Goal: Transaction & Acquisition: Book appointment/travel/reservation

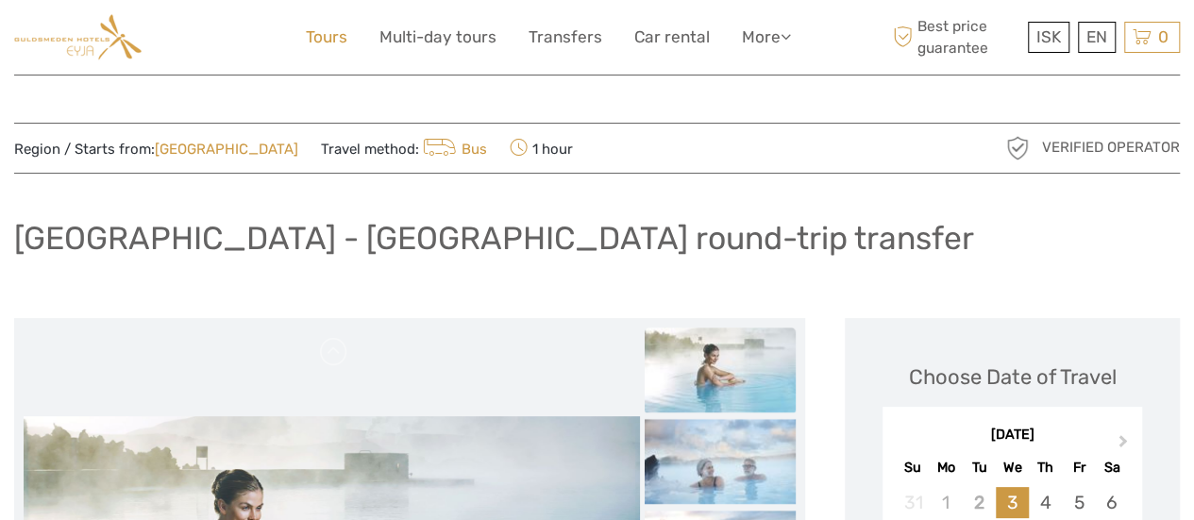
click at [311, 39] on link "Tours" at bounding box center [327, 37] width 42 height 27
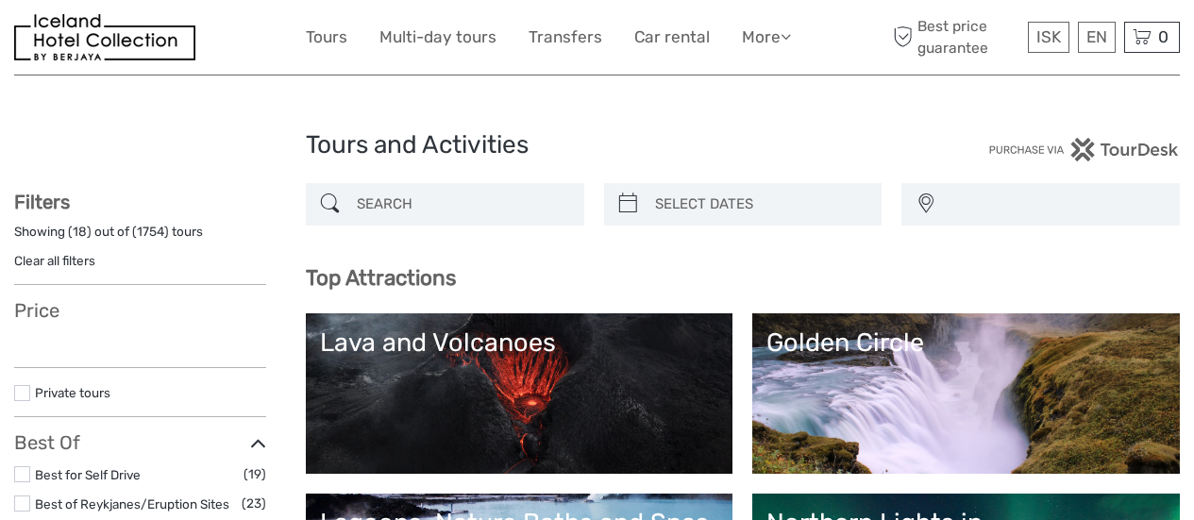
select select
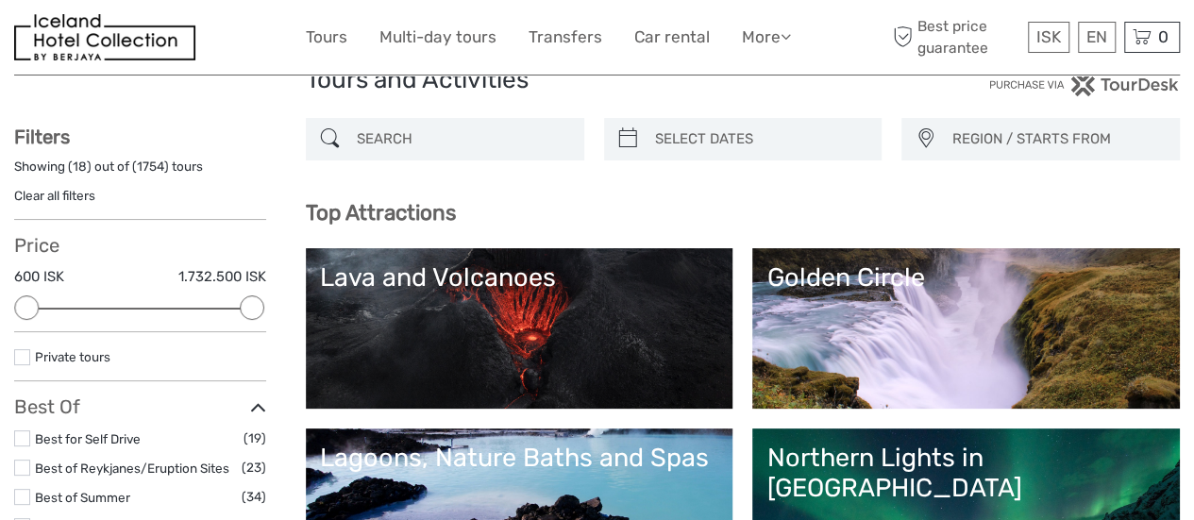
scroll to position [94, 0]
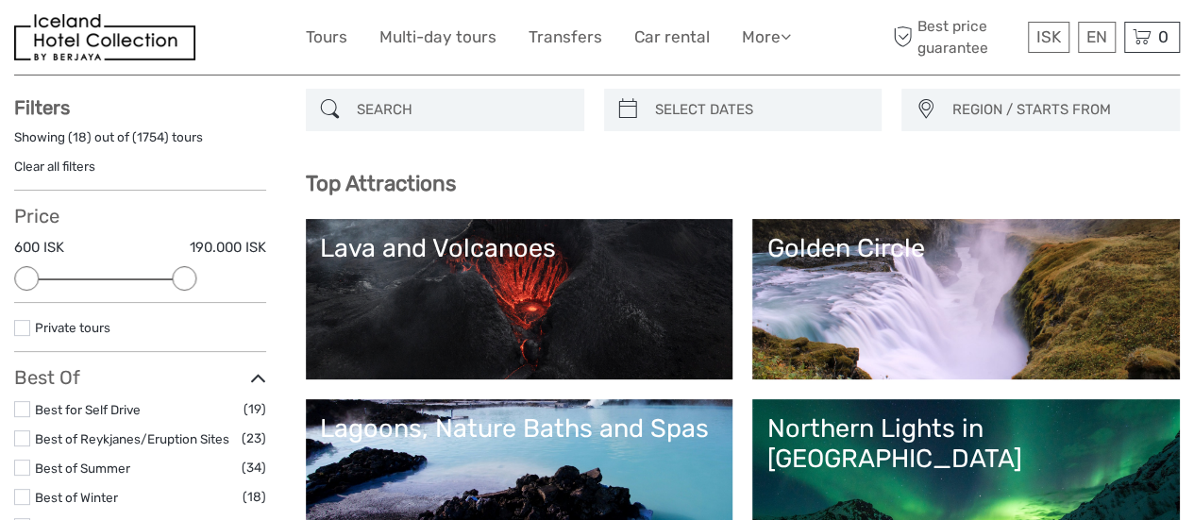
drag, startPoint x: 258, startPoint y: 278, endPoint x: 186, endPoint y: 284, distance: 72.0
click at [186, 284] on div at bounding box center [184, 278] width 25 height 25
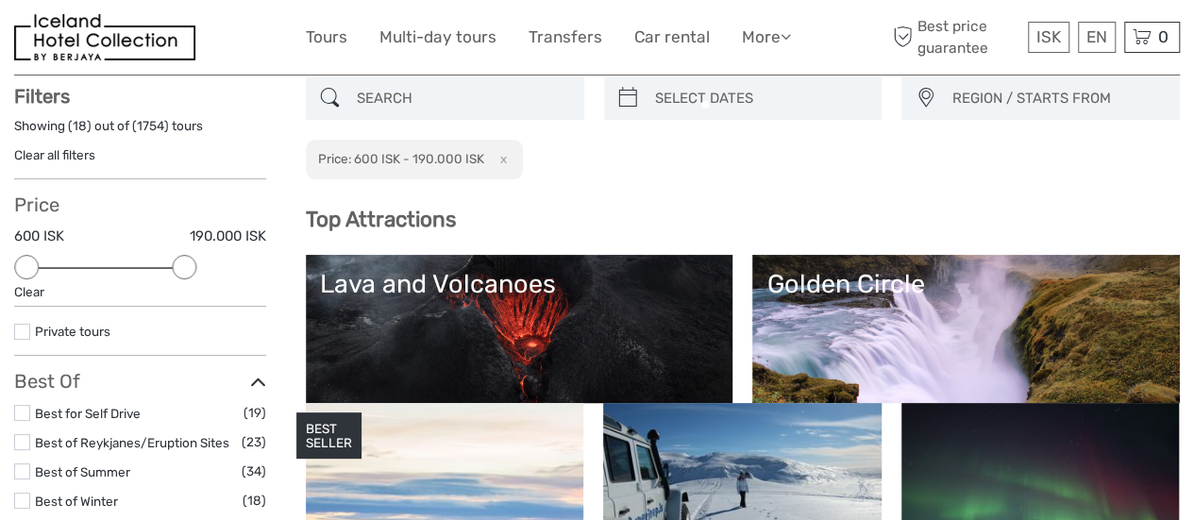
scroll to position [107, 0]
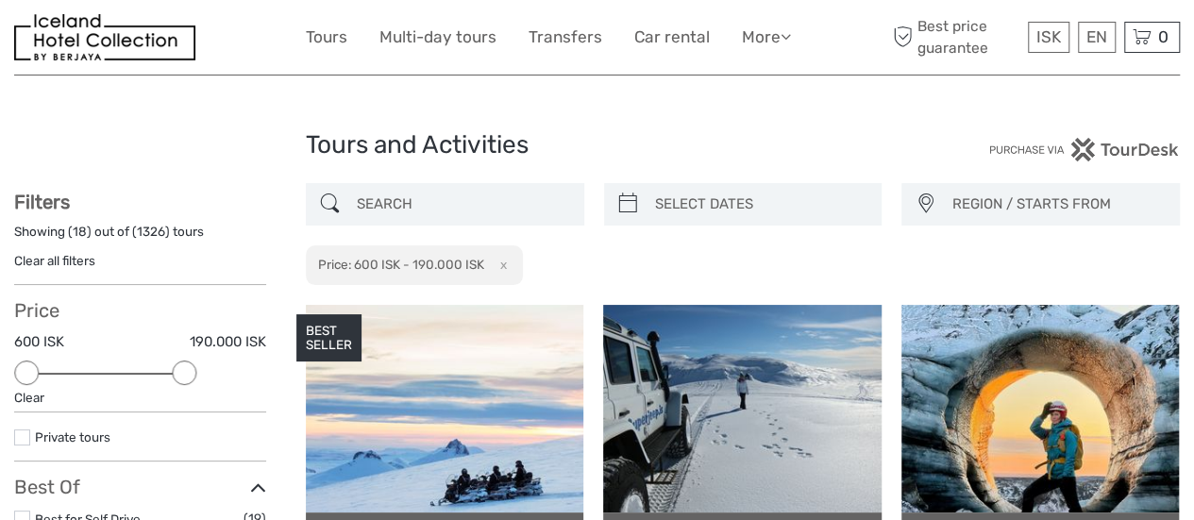
click at [984, 203] on span "REGION / STARTS FROM" at bounding box center [1056, 204] width 227 height 31
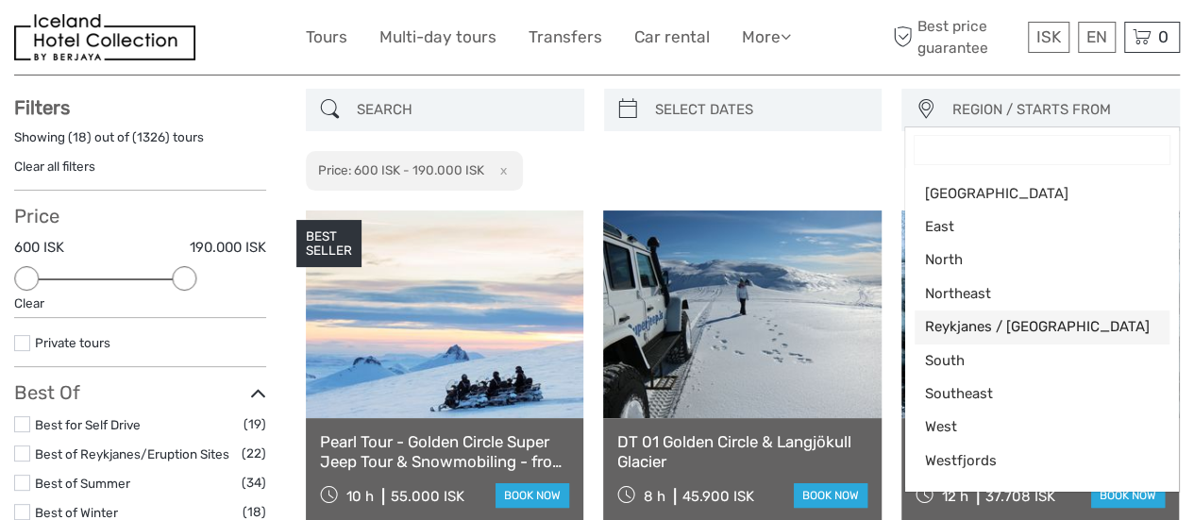
scroll to position [189, 0]
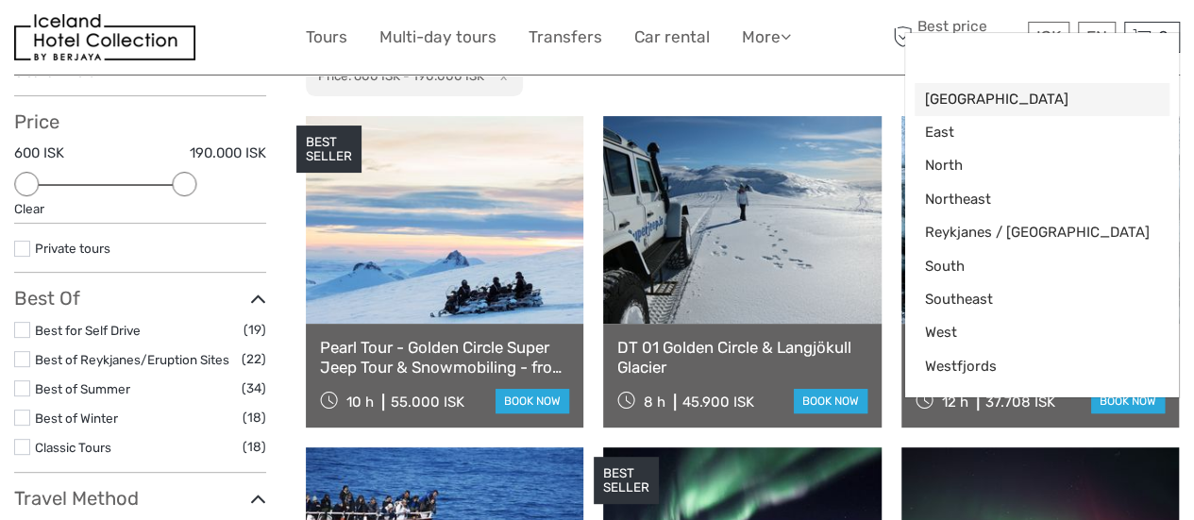
click at [1001, 94] on span "[GEOGRAPHIC_DATA]" at bounding box center [1026, 100] width 204 height 20
select select "[GEOGRAPHIC_DATA]"
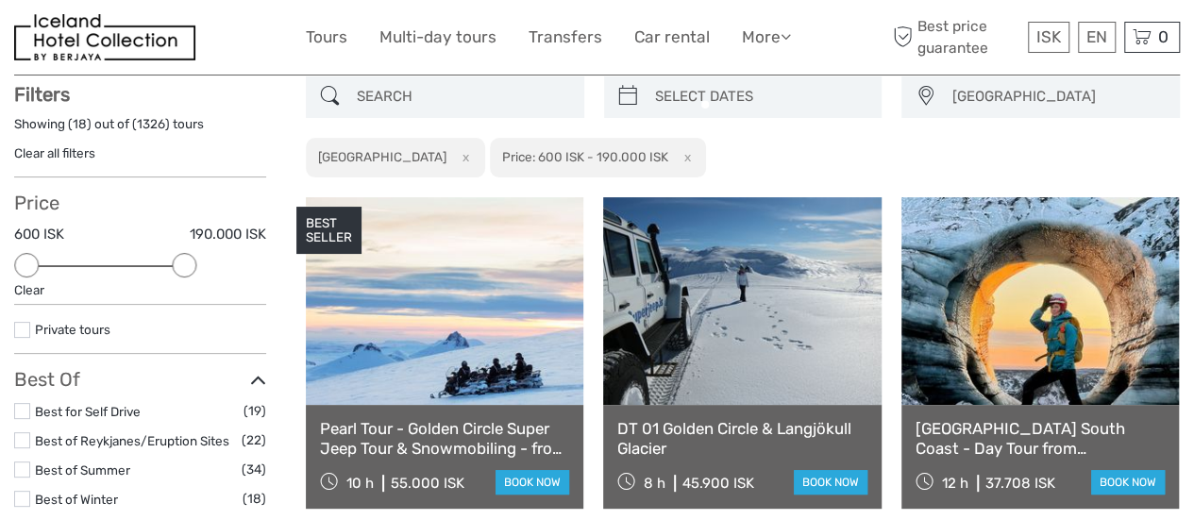
scroll to position [107, 0]
drag, startPoint x: 253, startPoint y: 265, endPoint x: 191, endPoint y: 271, distance: 62.6
click at [191, 271] on div at bounding box center [184, 266] width 25 height 25
click at [858, 158] on div "Capital Region Capital Region East North Northeast Reykjanes / Keflavík South S…" at bounding box center [743, 127] width 874 height 103
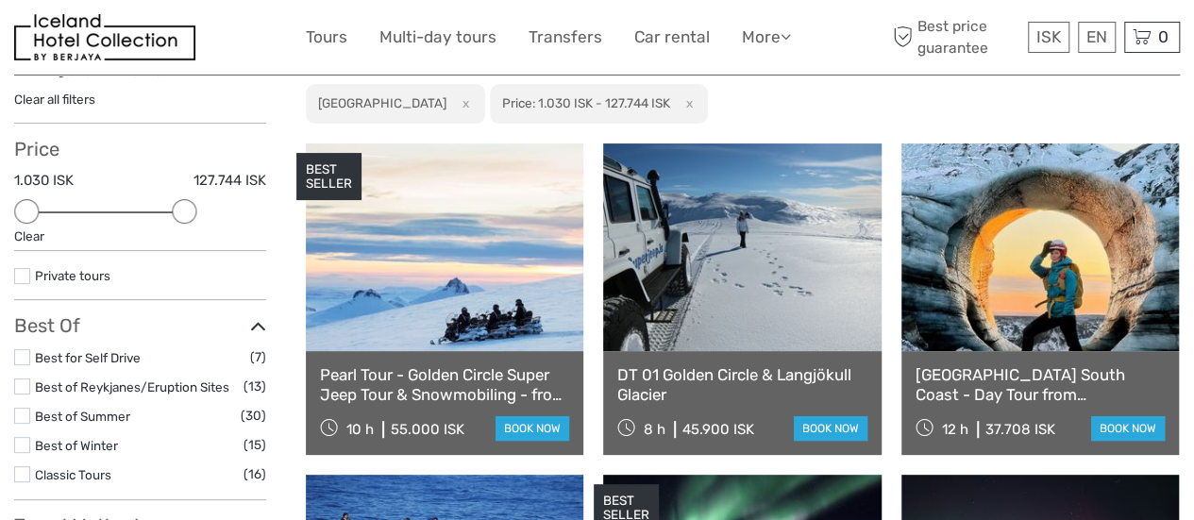
scroll to position [201, 0]
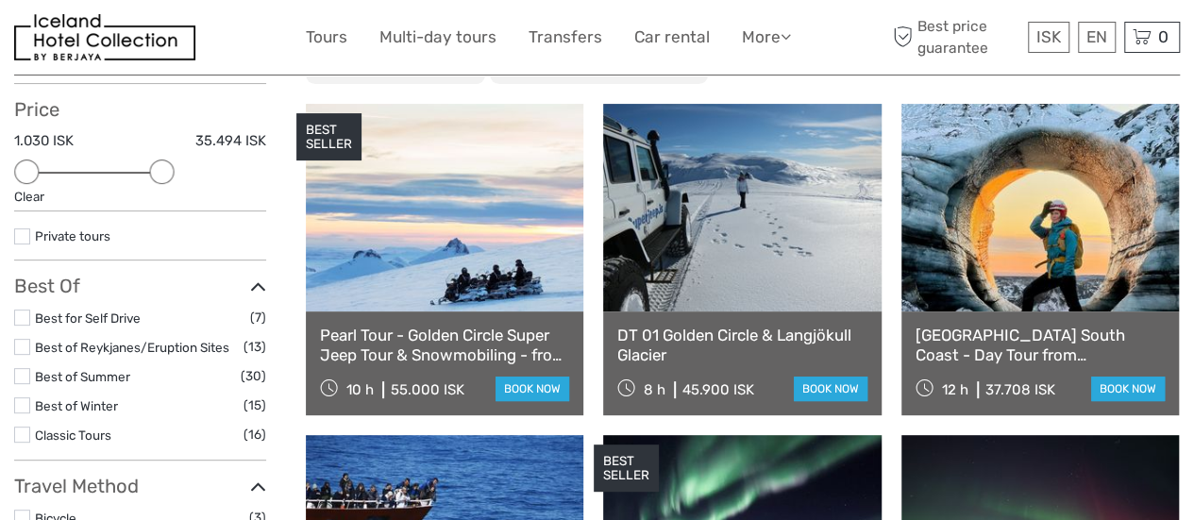
drag, startPoint x: 181, startPoint y: 177, endPoint x: 162, endPoint y: 177, distance: 18.9
click at [162, 177] on div at bounding box center [161, 172] width 25 height 25
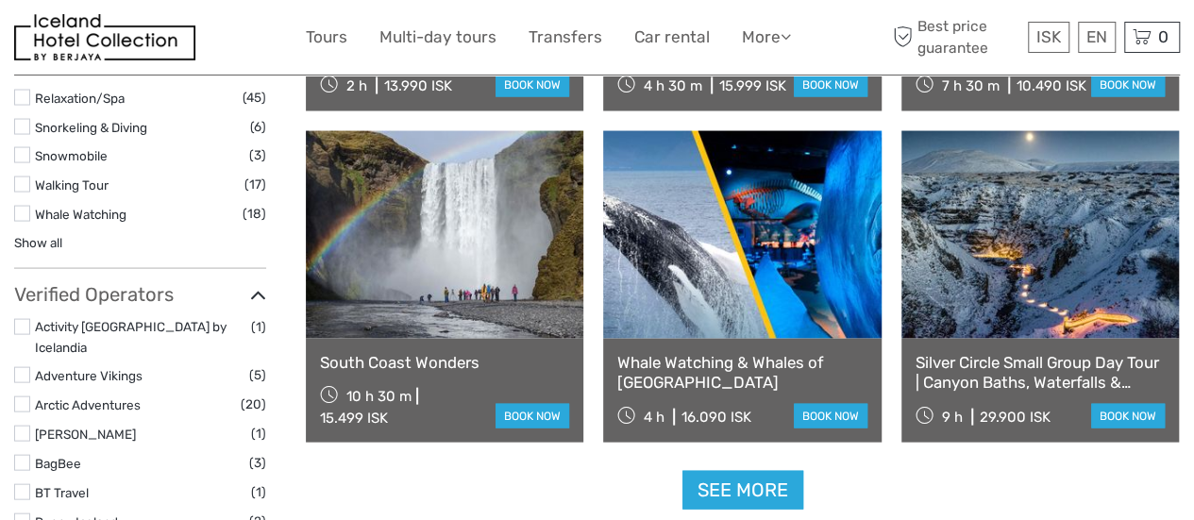
scroll to position [1699, 0]
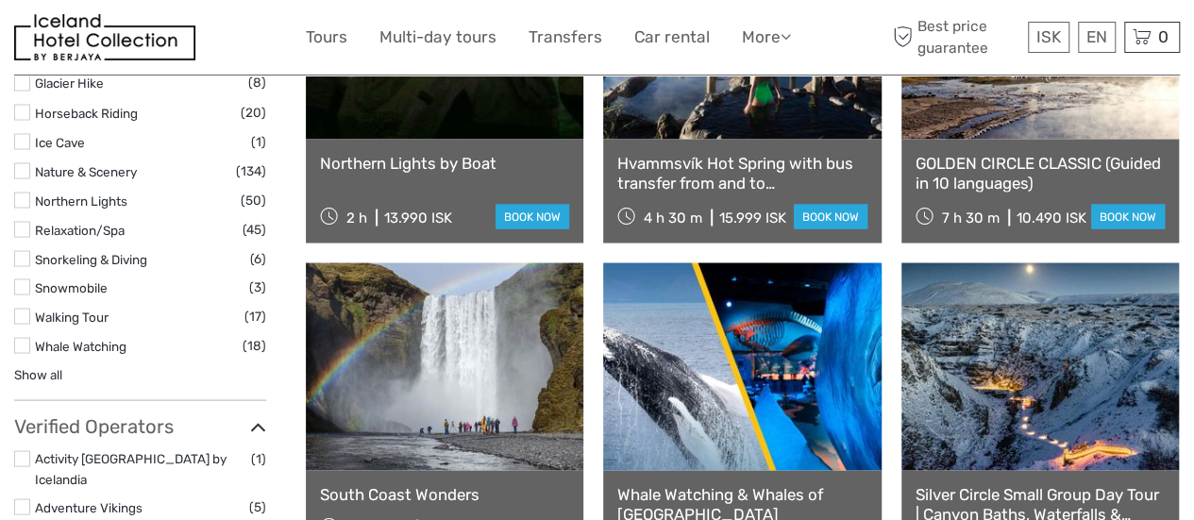
click at [26, 278] on label at bounding box center [22, 286] width 16 height 16
click at [0, 0] on input "checkbox" at bounding box center [0, 0] width 0 height 0
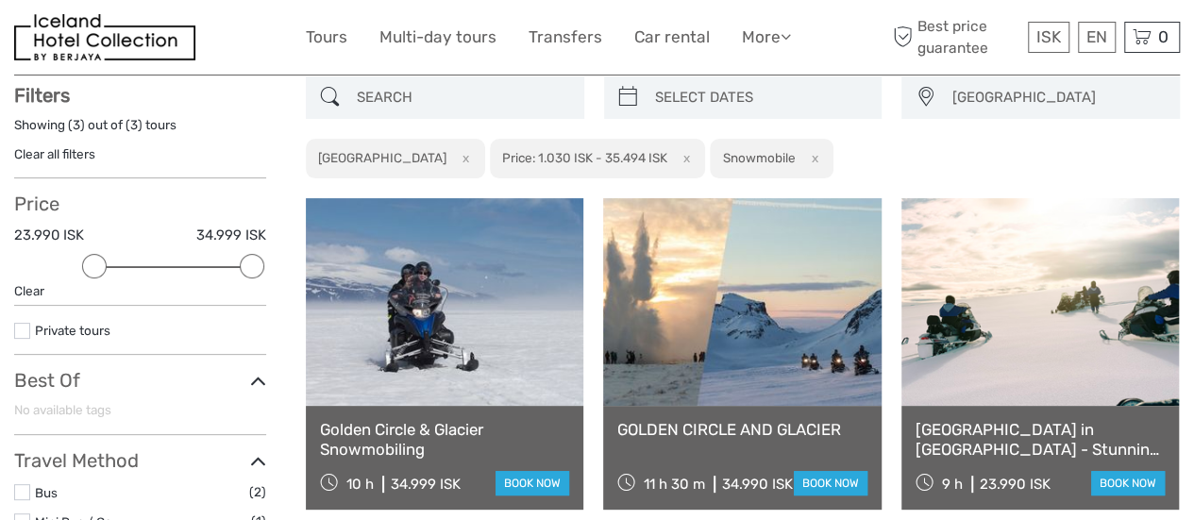
scroll to position [201, 0]
